Goal: Communication & Community: Participate in discussion

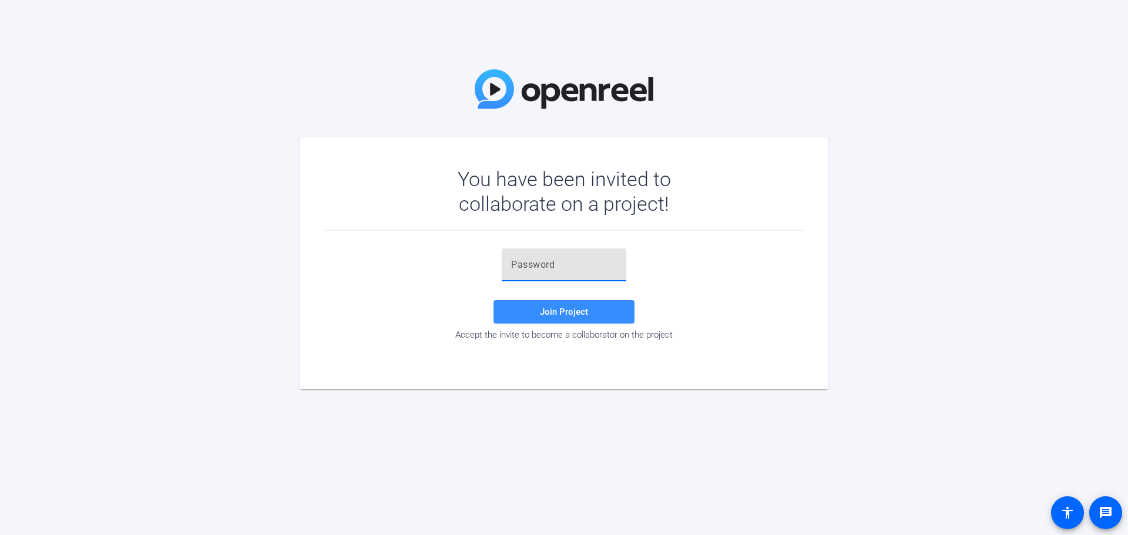
click at [531, 269] on input "text" at bounding box center [564, 265] width 106 height 14
paste input "zS_pjU"
type input "zS_pjU"
click at [570, 320] on span at bounding box center [564, 312] width 141 height 28
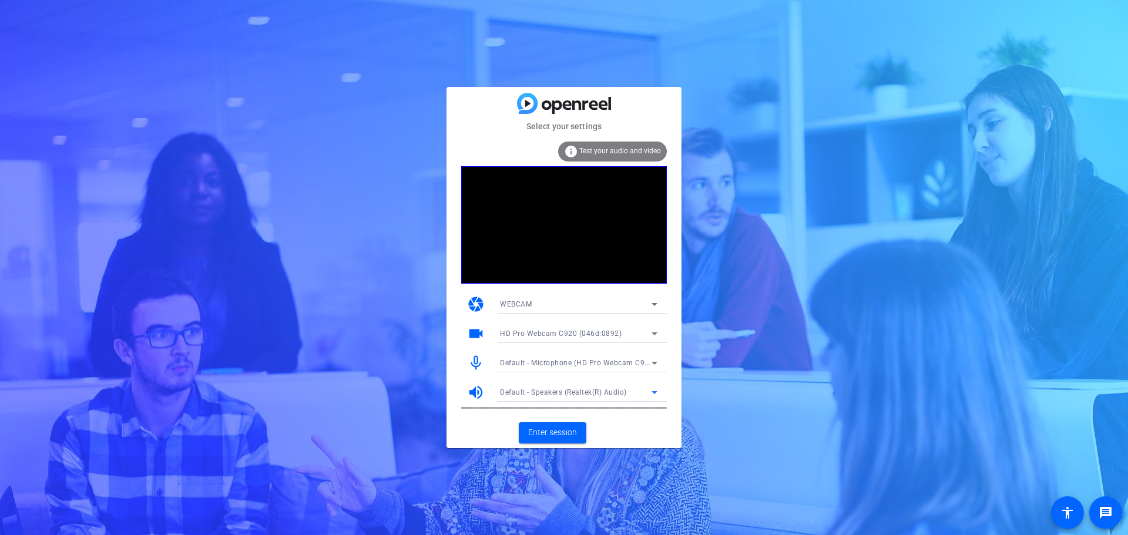
click at [582, 388] on span "Default - Speakers (Realtek(R) Audio)" at bounding box center [563, 392] width 127 height 8
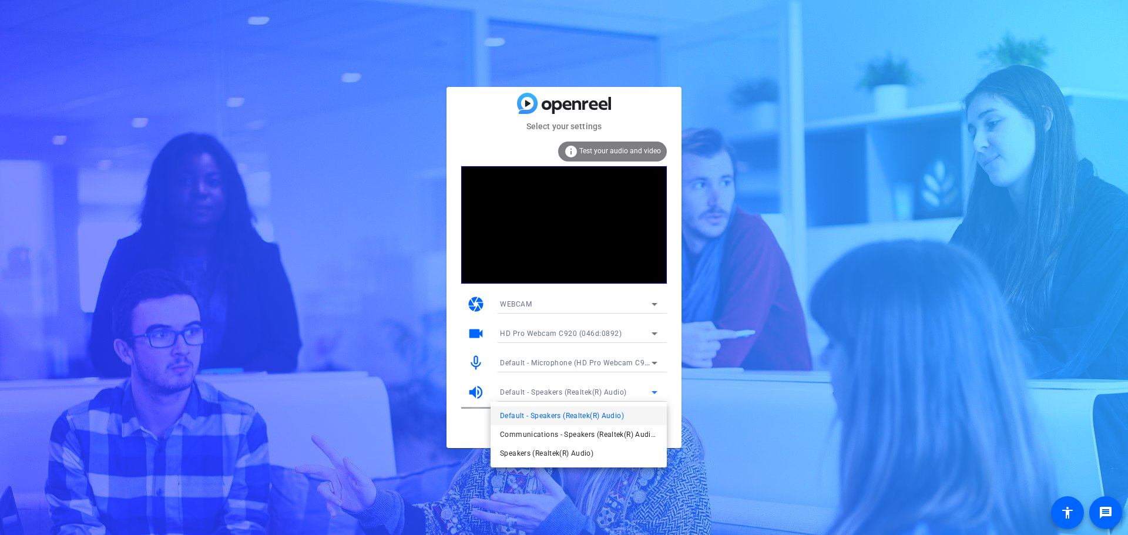
drag, startPoint x: 722, startPoint y: 377, endPoint x: 730, endPoint y: 395, distance: 19.7
click at [722, 377] on div at bounding box center [564, 267] width 1128 height 535
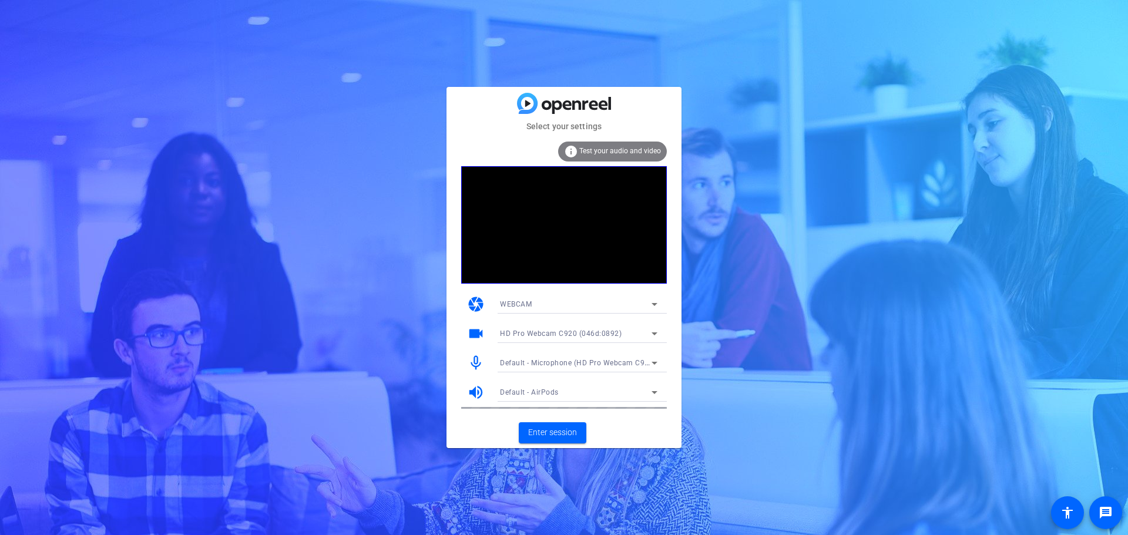
click at [581, 357] on div "Default - Microphone (HD Pro Webcam C920) (046d:0892)" at bounding box center [576, 363] width 152 height 15
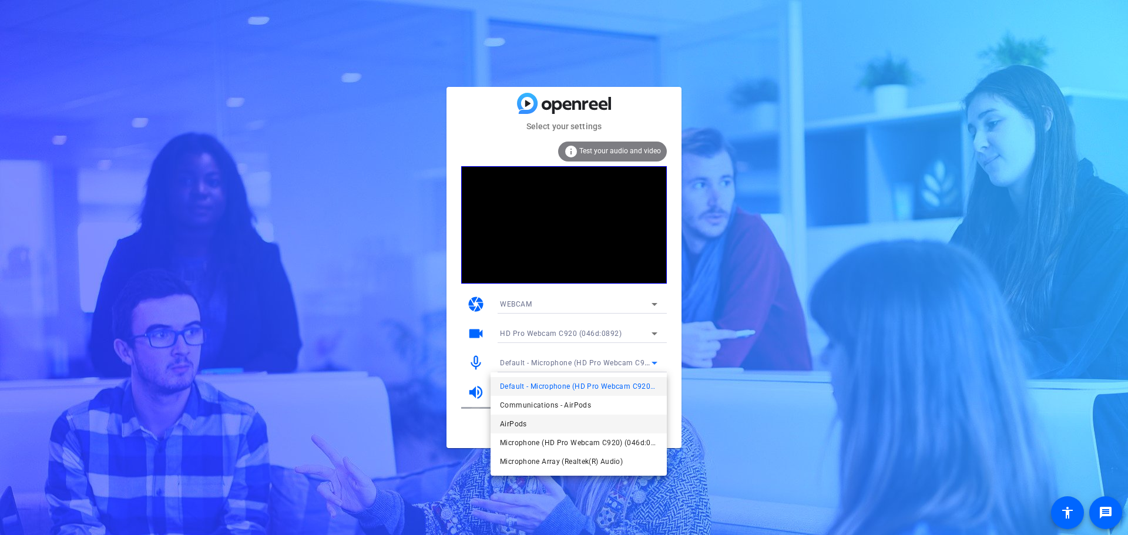
click at [556, 420] on mat-option "AirPods" at bounding box center [579, 424] width 176 height 19
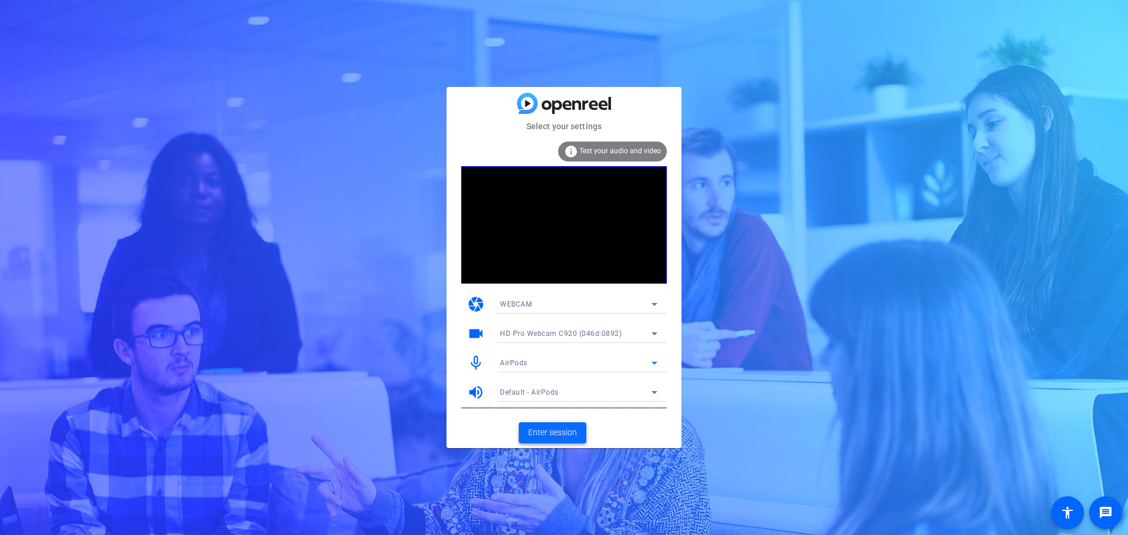
click at [557, 434] on span "Enter session" at bounding box center [552, 433] width 49 height 12
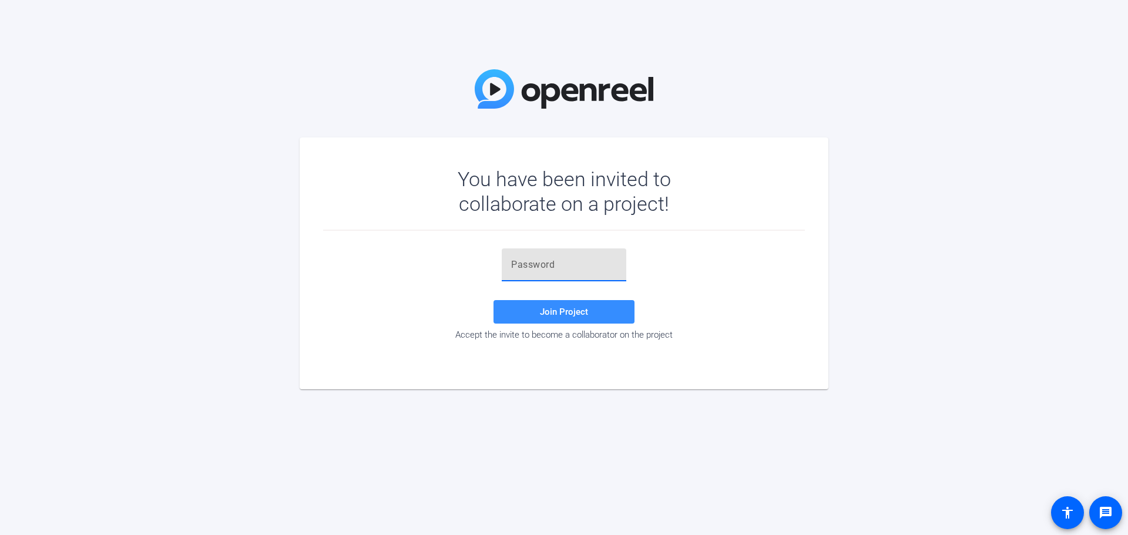
click at [548, 262] on input "text" at bounding box center [564, 265] width 106 height 14
paste input "zS_pjU"
type input "zS_pjU"
click at [538, 312] on span at bounding box center [564, 312] width 141 height 28
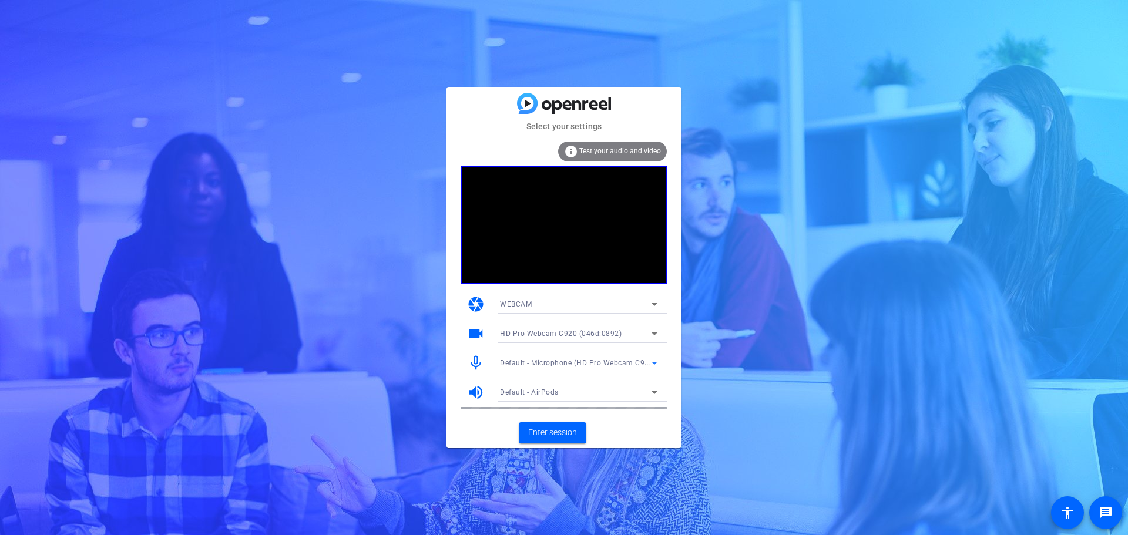
click at [563, 363] on span "Default - Microphone (HD Pro Webcam C920) (046d:0892)" at bounding box center [600, 362] width 201 height 9
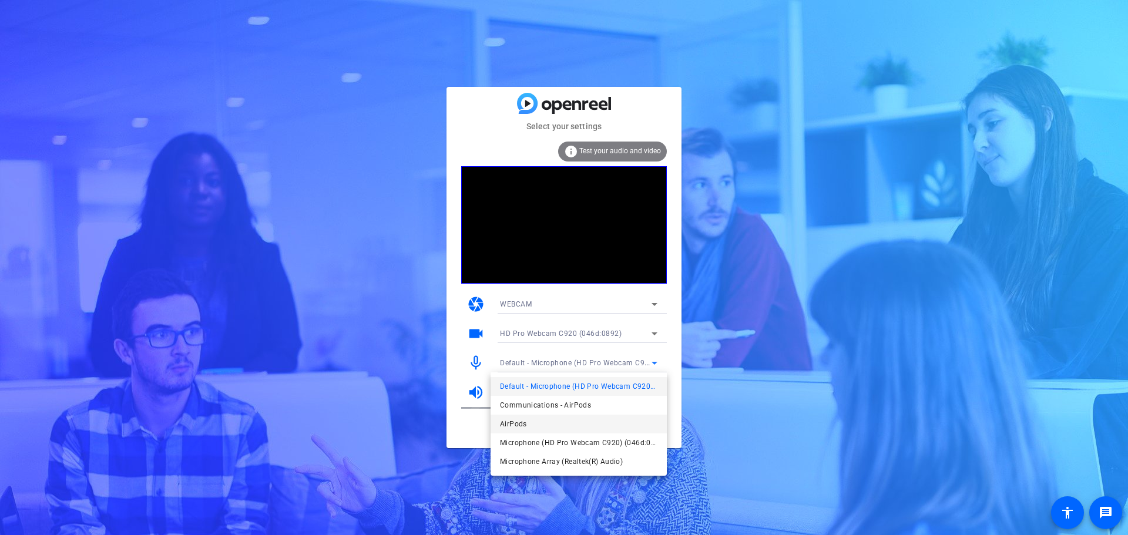
click at [540, 421] on mat-option "AirPods" at bounding box center [579, 424] width 176 height 19
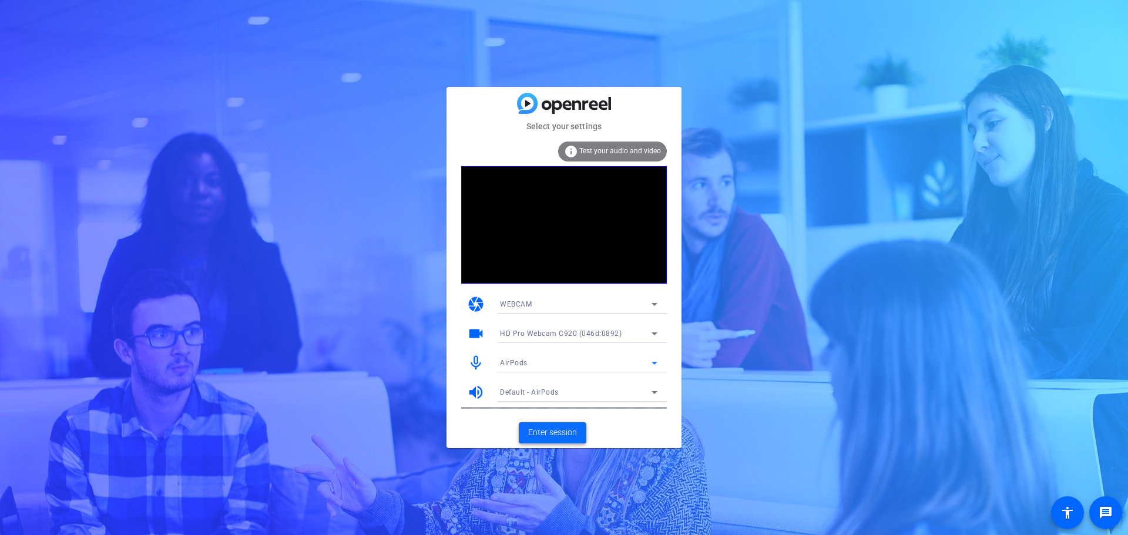
click at [549, 435] on span "Enter session" at bounding box center [552, 433] width 49 height 12
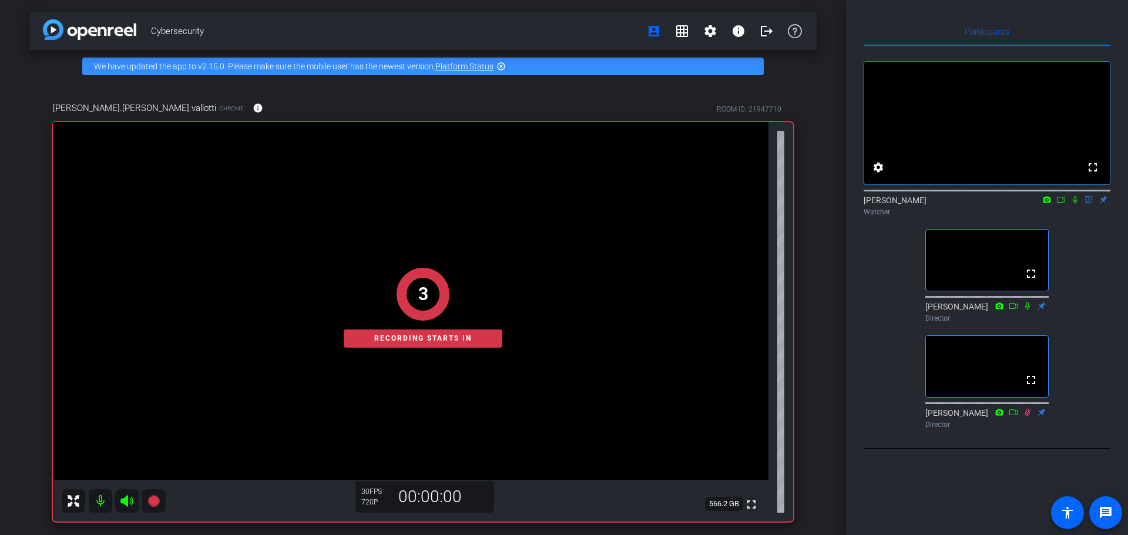
click at [1075, 204] on icon at bounding box center [1075, 200] width 9 height 8
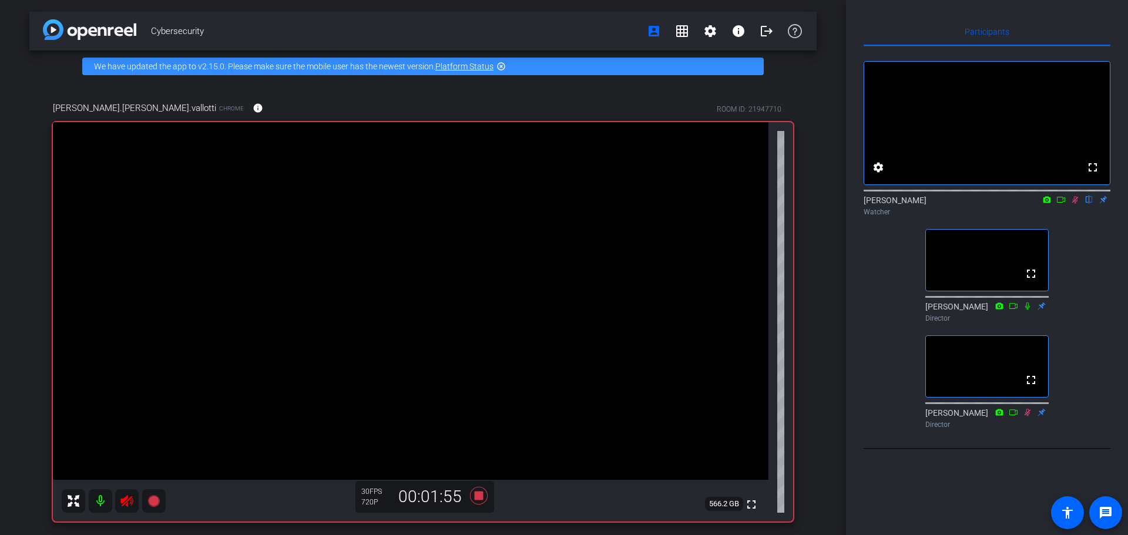
click at [1075, 204] on icon at bounding box center [1075, 200] width 9 height 8
